Goal: Ask a question

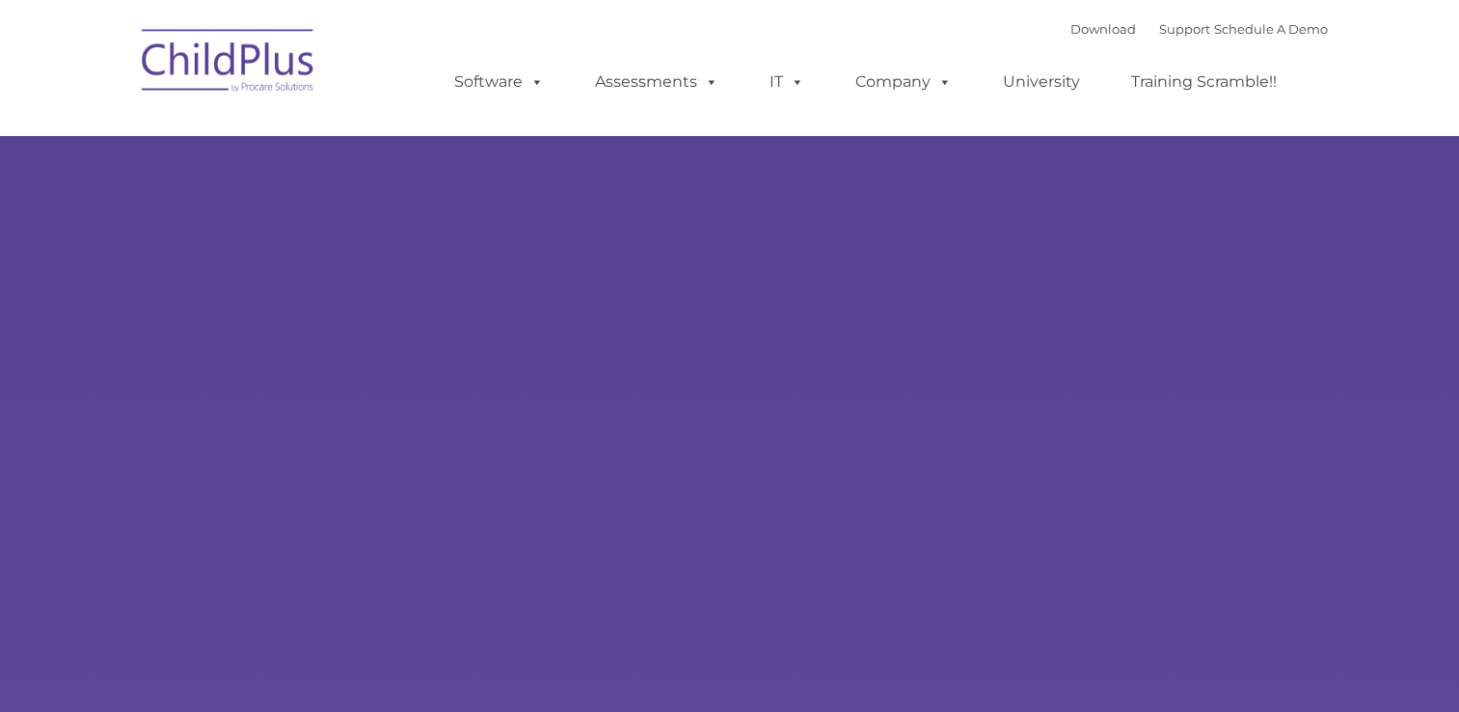
select select "MEDIUM"
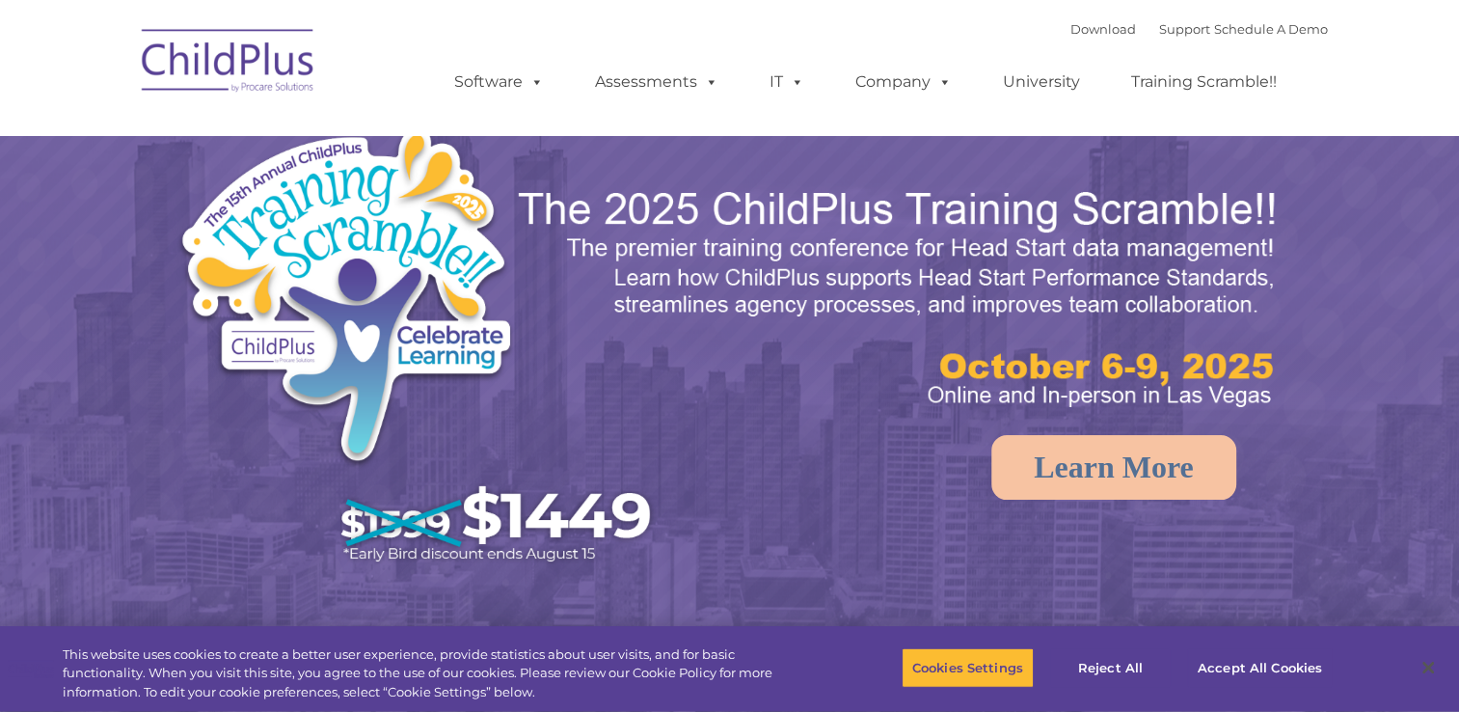
select select "MEDIUM"
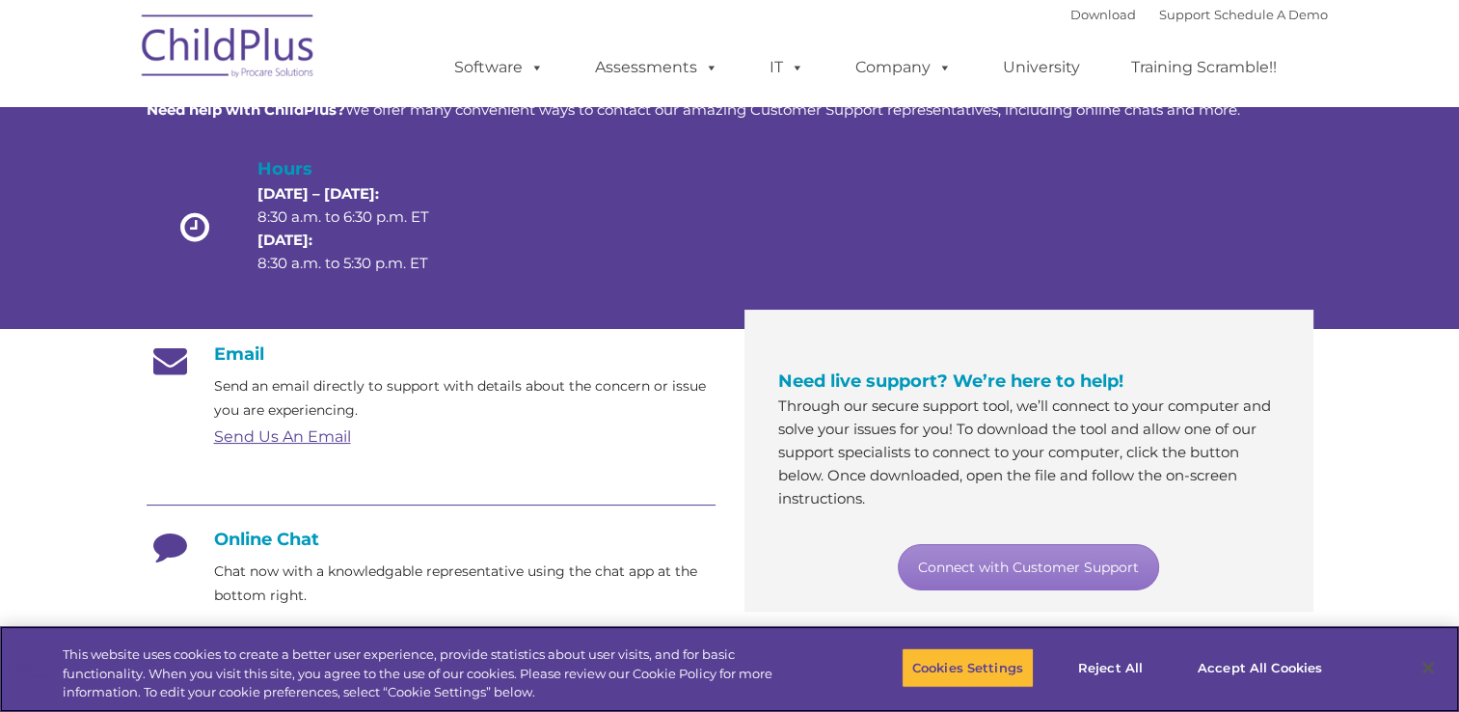
scroll to position [150, 0]
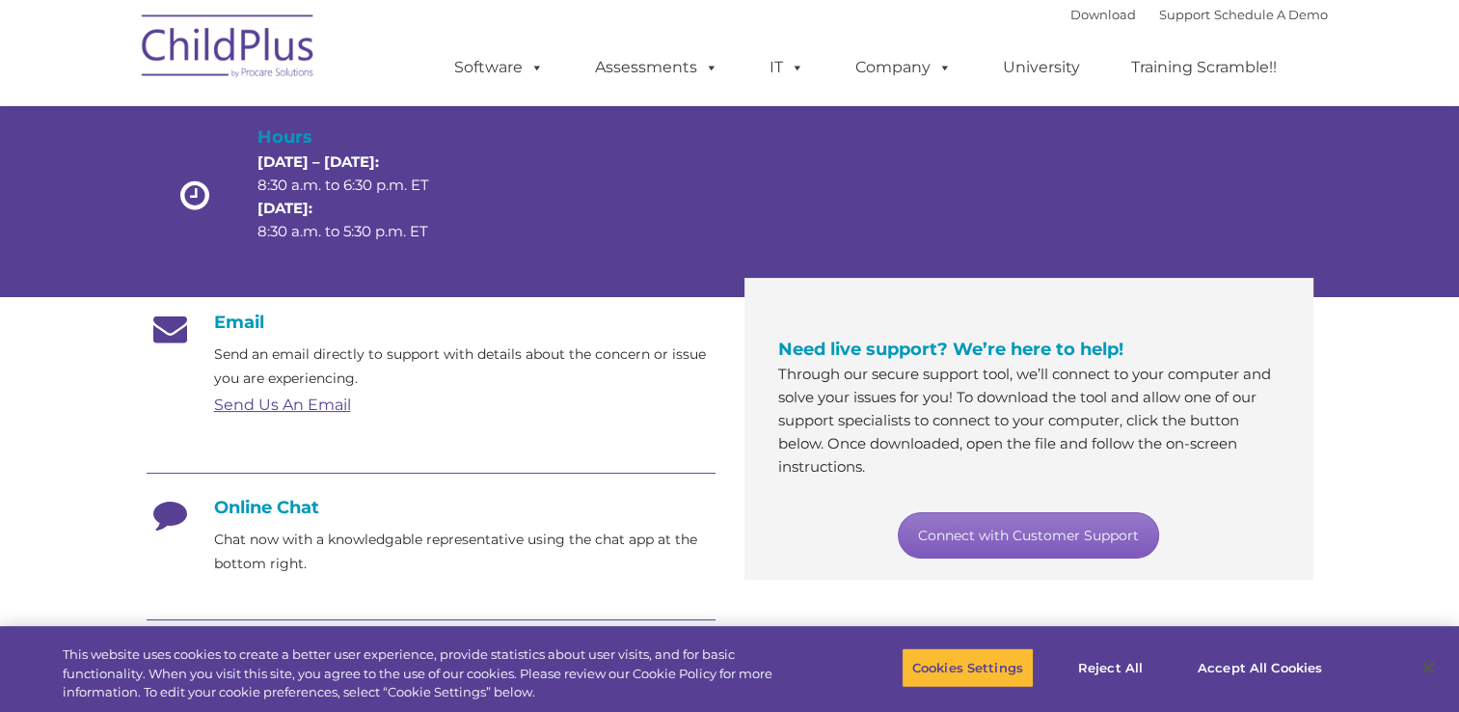
click at [964, 540] on link "Connect with Customer Support" at bounding box center [1028, 535] width 261 height 46
